Goal: Find specific page/section: Find specific page/section

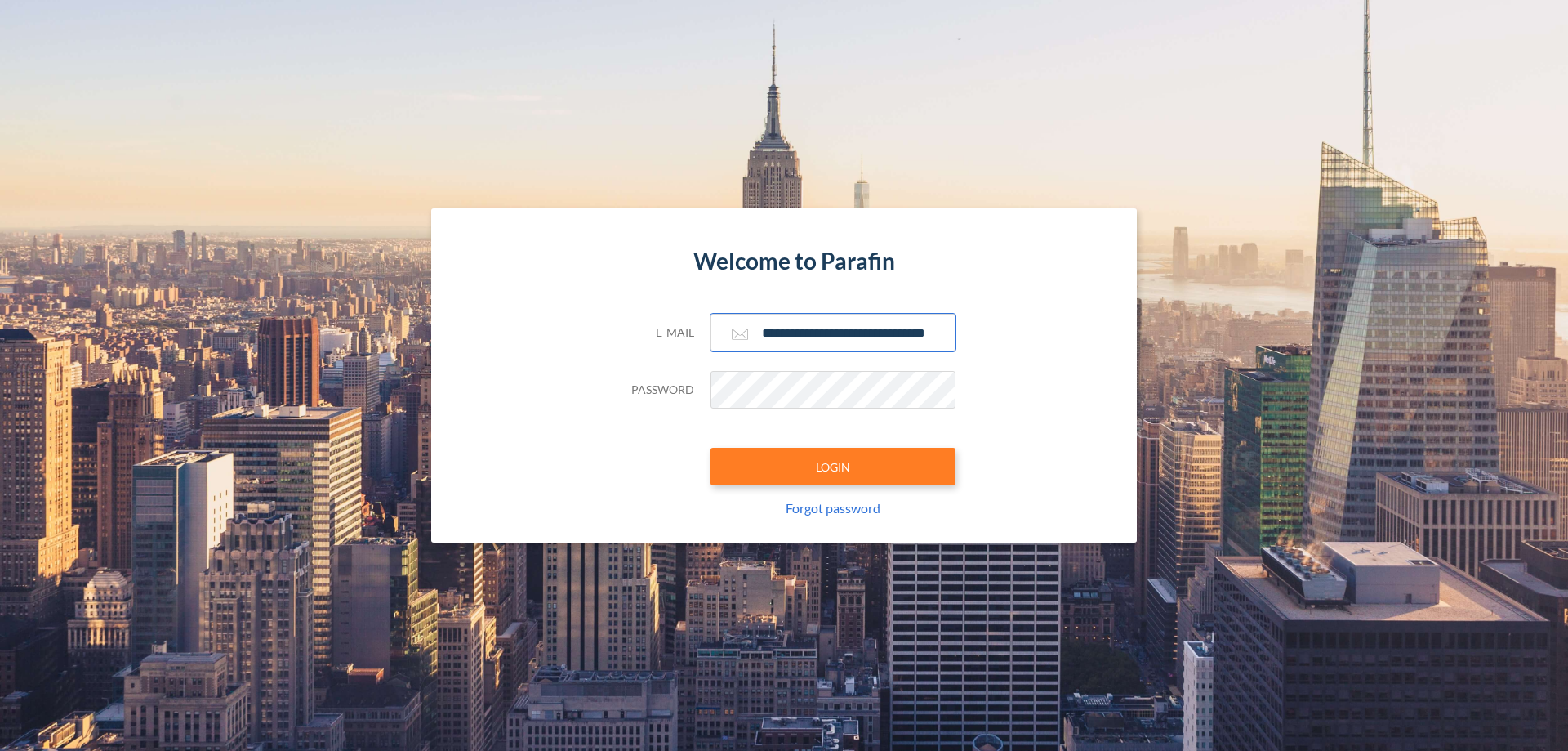
type input "**********"
click at [833, 467] on button "LOGIN" at bounding box center [832, 467] width 245 height 37
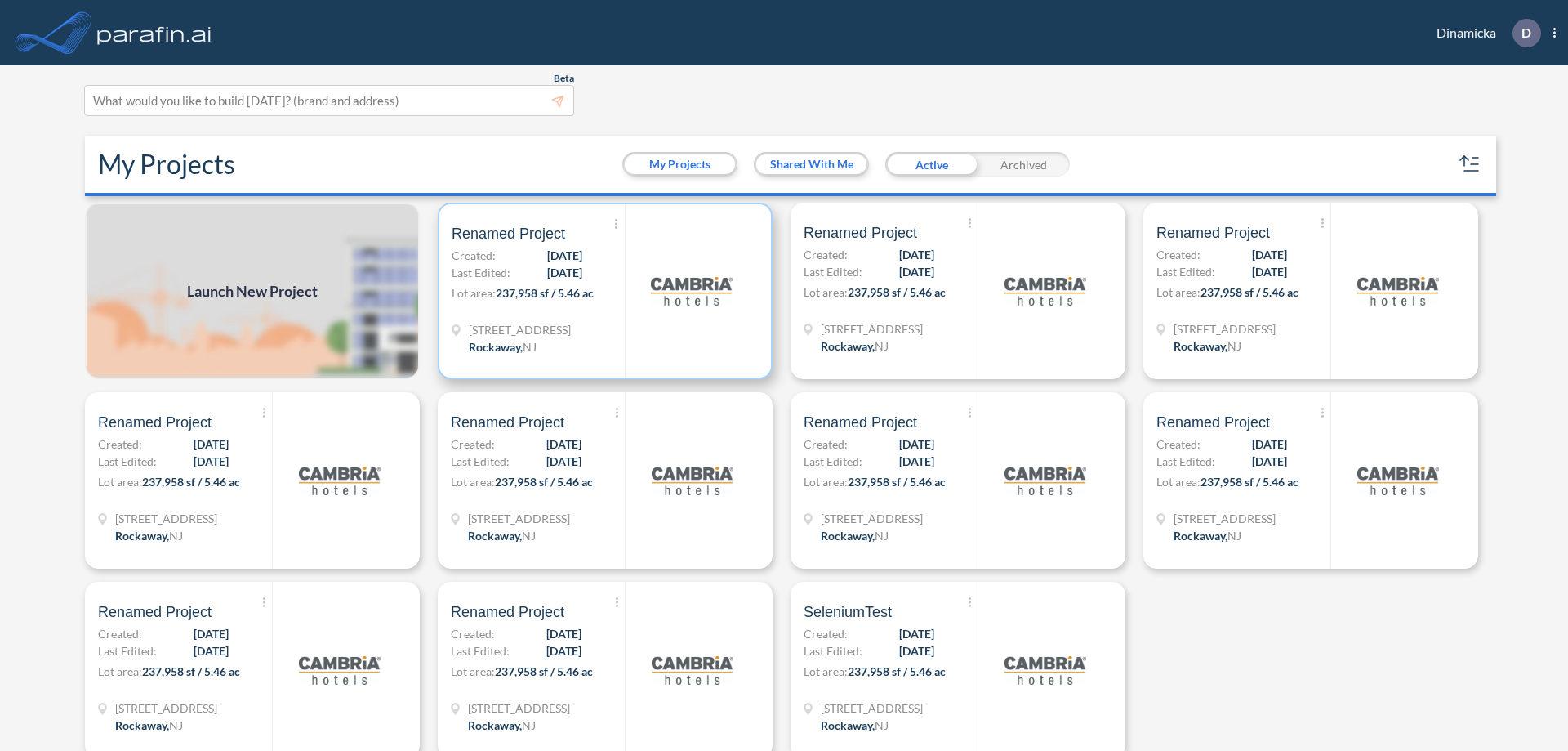
scroll to position [4, 0]
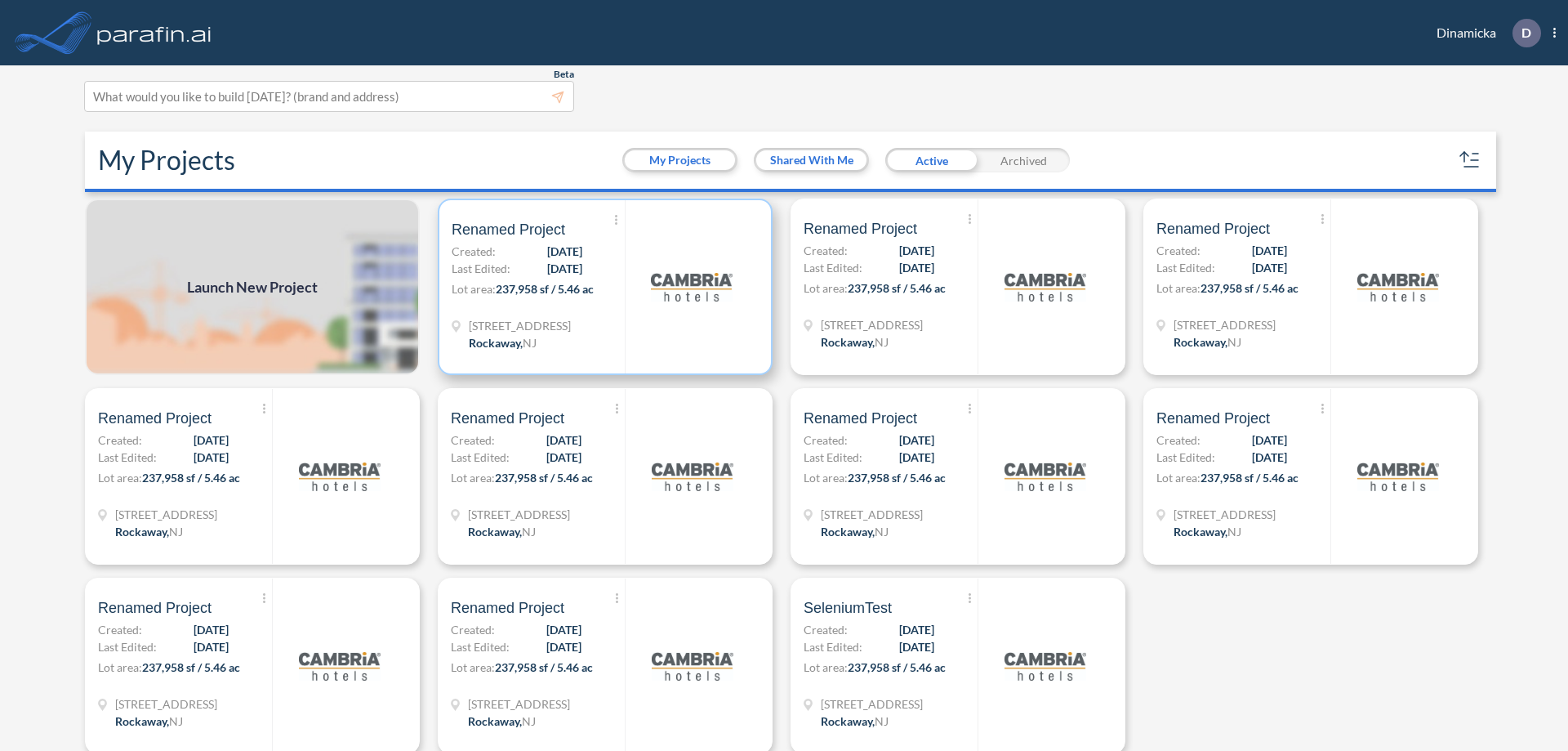
click at [602, 287] on p "Lot area: 237,958 sf / 5.46 ac" at bounding box center [538, 292] width 174 height 24
